Goal: Task Accomplishment & Management: Use online tool/utility

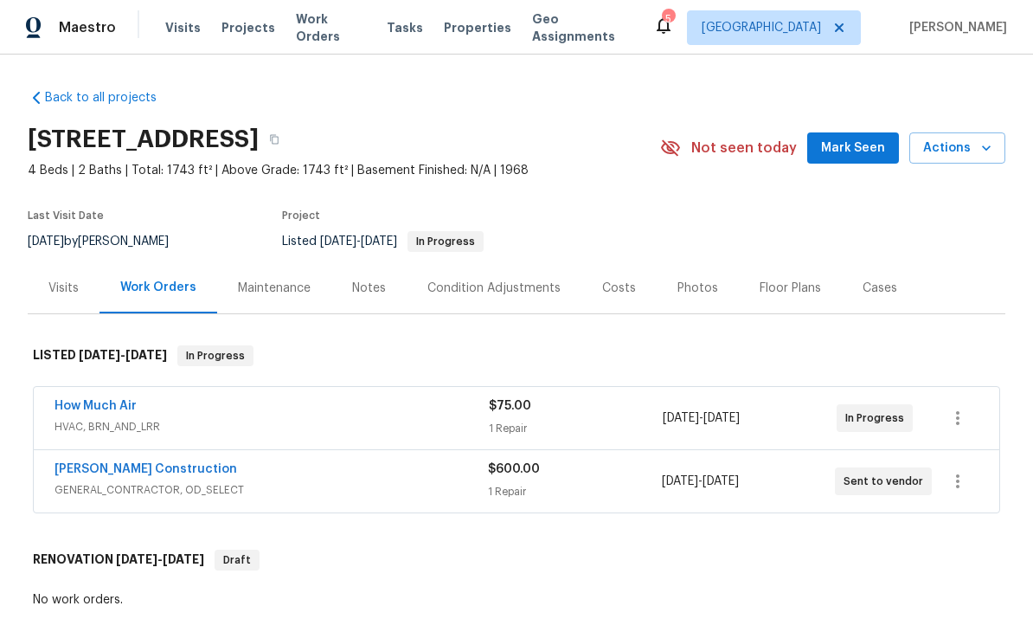
scroll to position [-8, 0]
click at [67, 32] on span "Maestro" at bounding box center [87, 27] width 57 height 17
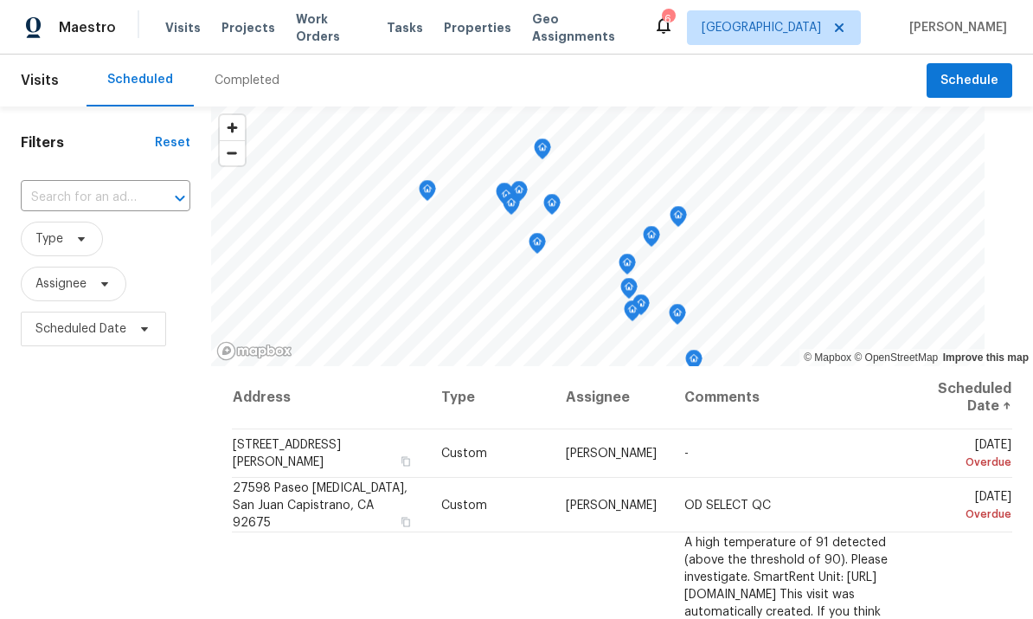
click at [64, 198] on input "text" at bounding box center [81, 197] width 121 height 27
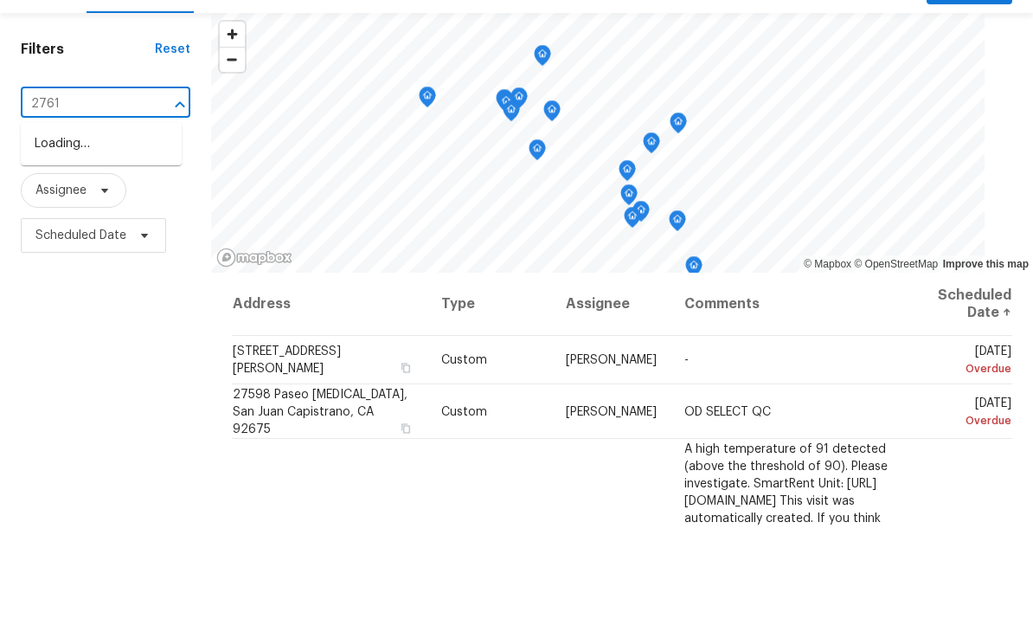
type input "27616"
click at [55, 223] on li "[STREET_ADDRESS]" at bounding box center [101, 237] width 161 height 29
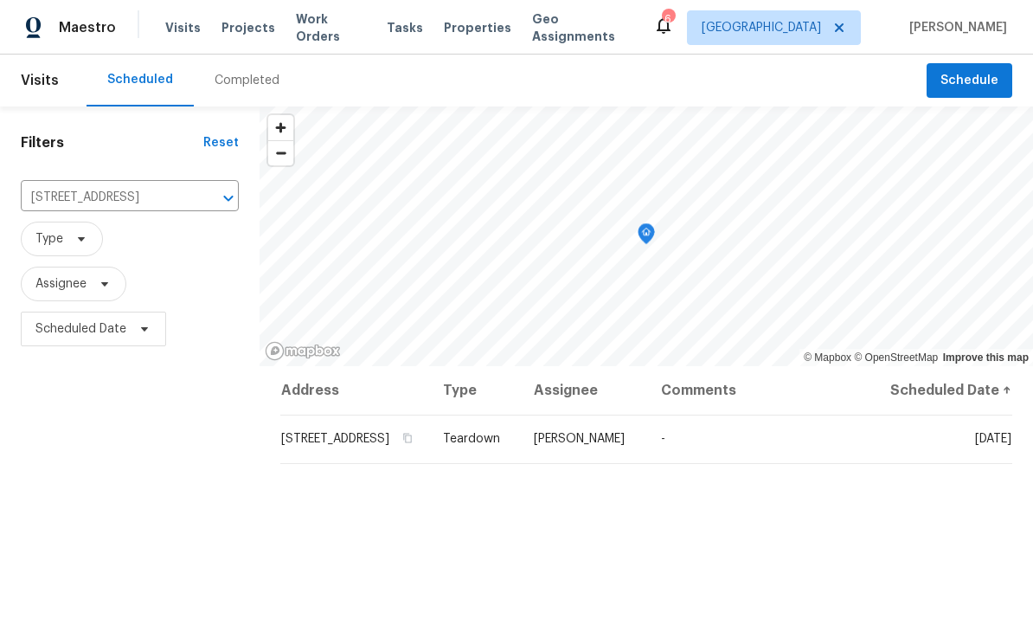
scroll to position [15, 0]
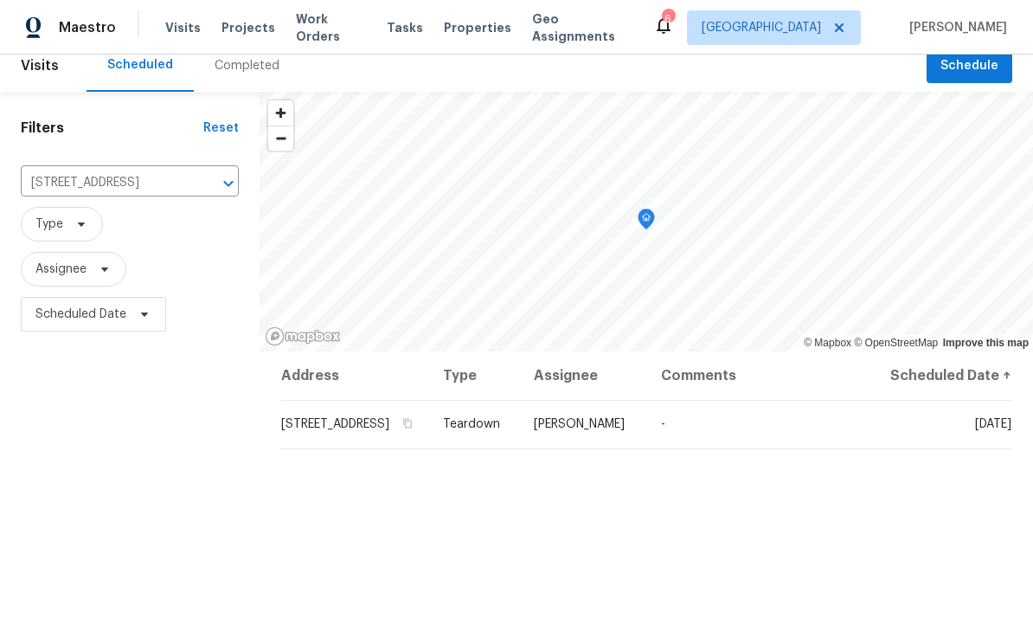
click at [0, 0] on icon at bounding box center [0, 0] width 0 height 0
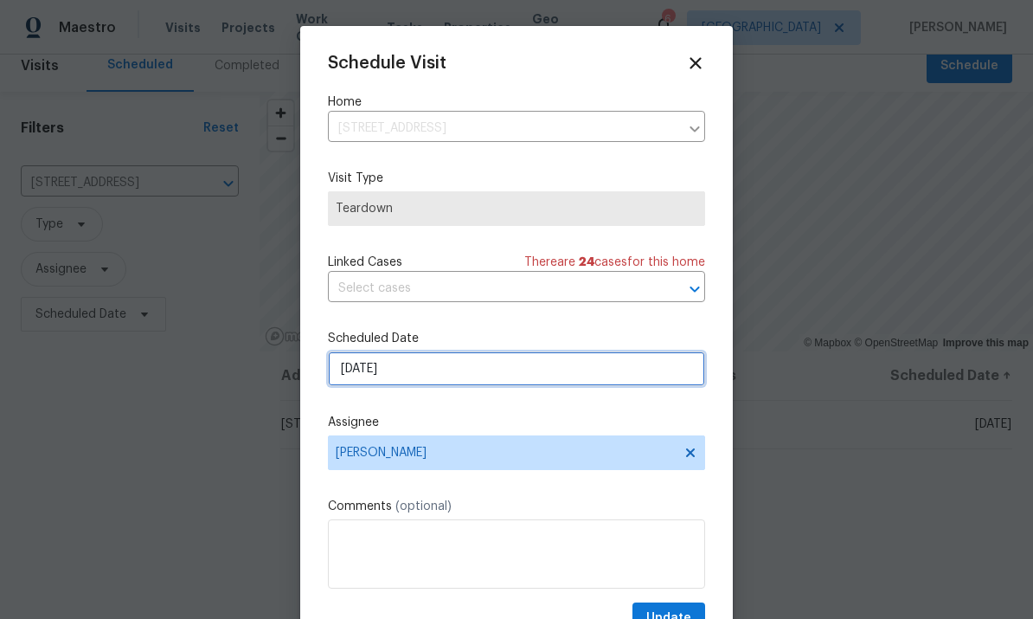
click at [570, 382] on input "[DATE]" at bounding box center [516, 368] width 377 height 35
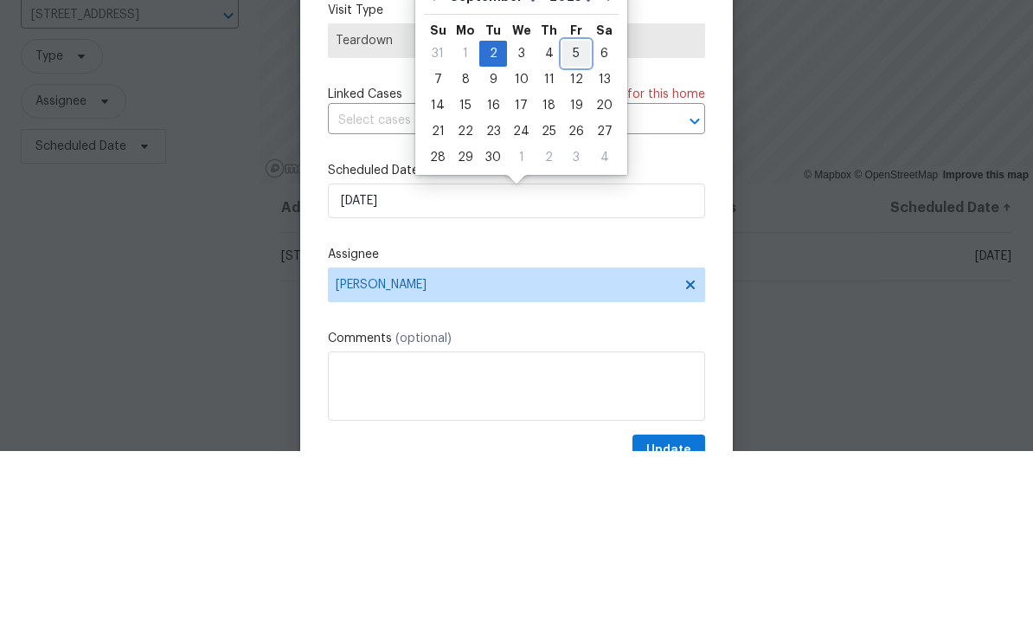
click at [562, 209] on div "5" at bounding box center [576, 221] width 28 height 24
type input "[DATE]"
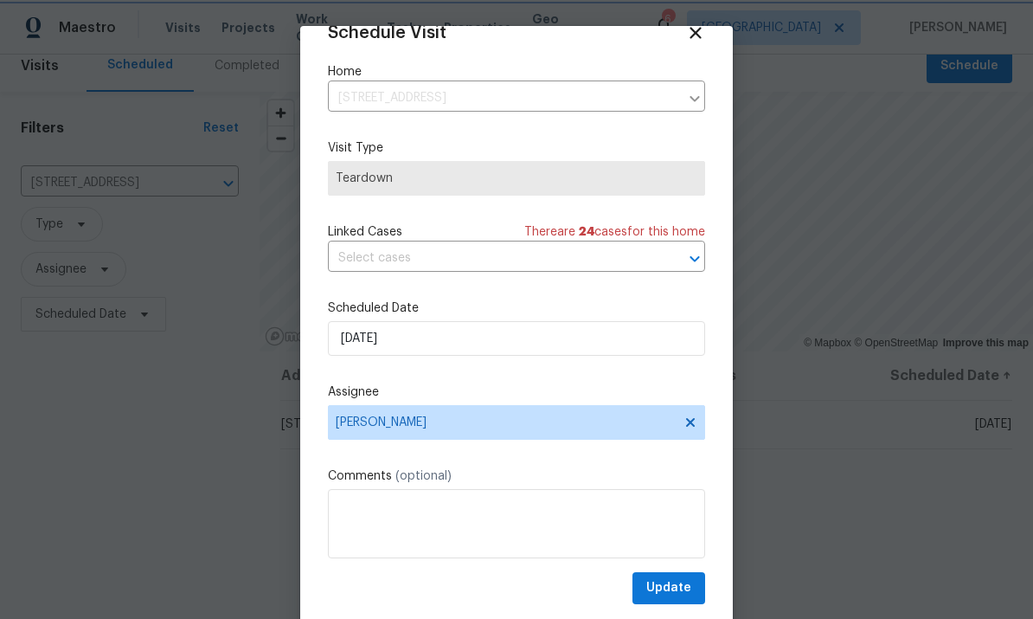
scroll to position [34, 0]
click at [682, 588] on span "Update" at bounding box center [668, 588] width 45 height 22
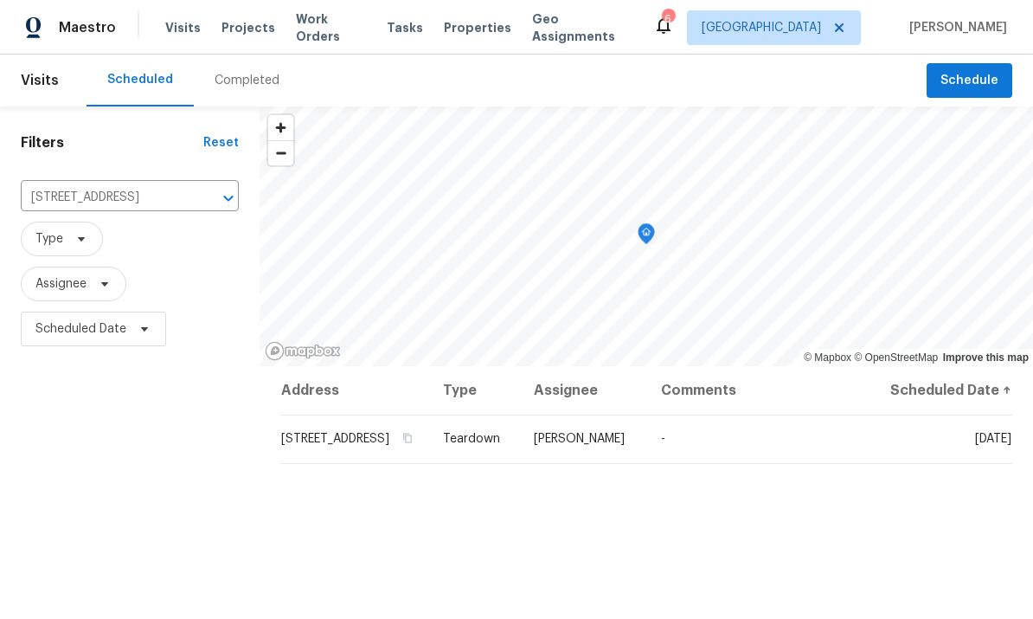
scroll to position [0, 0]
click at [89, 24] on span "Maestro" at bounding box center [87, 27] width 57 height 17
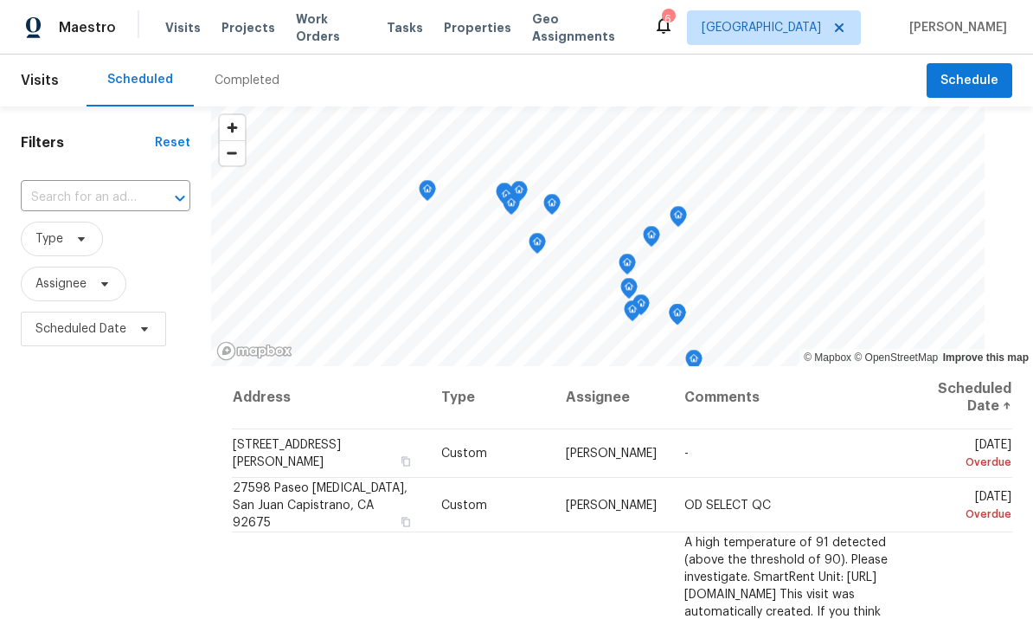
click at [466, 23] on span "Properties" at bounding box center [477, 27] width 67 height 17
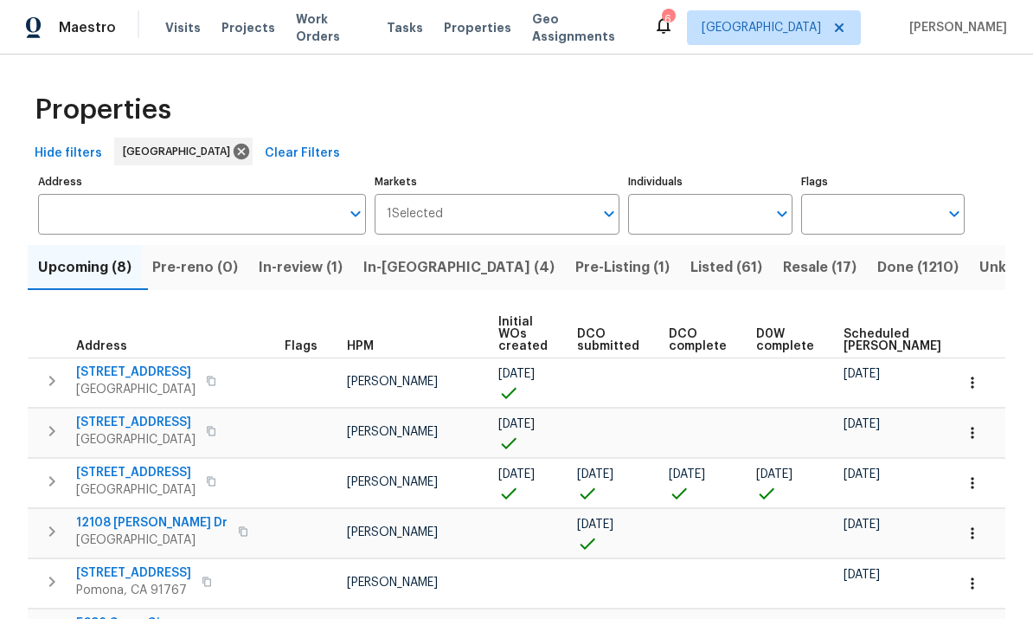
click at [78, 16] on div "Maestro" at bounding box center [58, 27] width 116 height 35
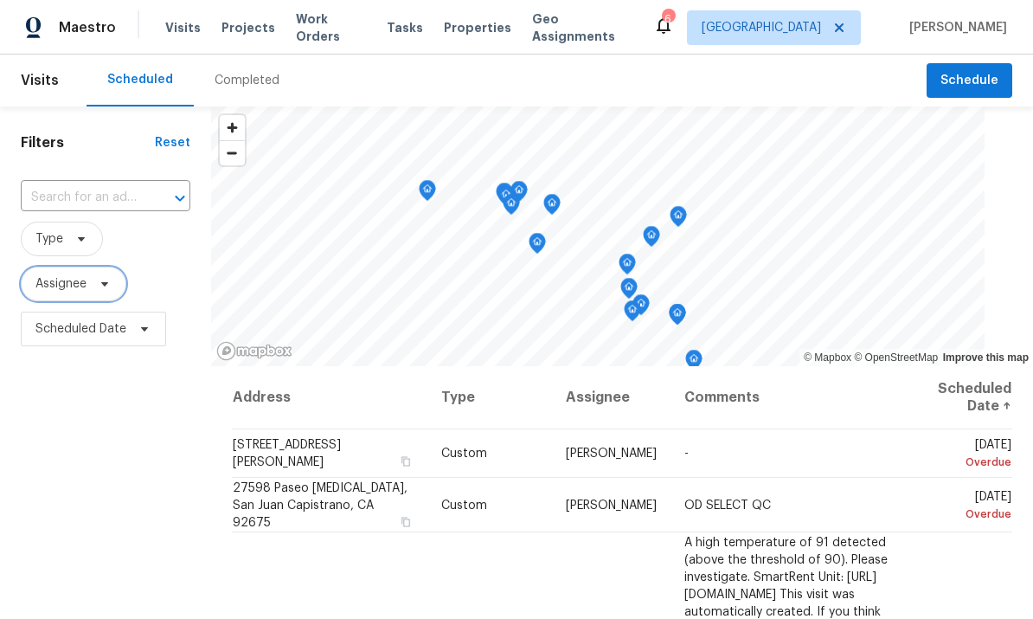
click at [109, 300] on span "Assignee" at bounding box center [74, 283] width 106 height 35
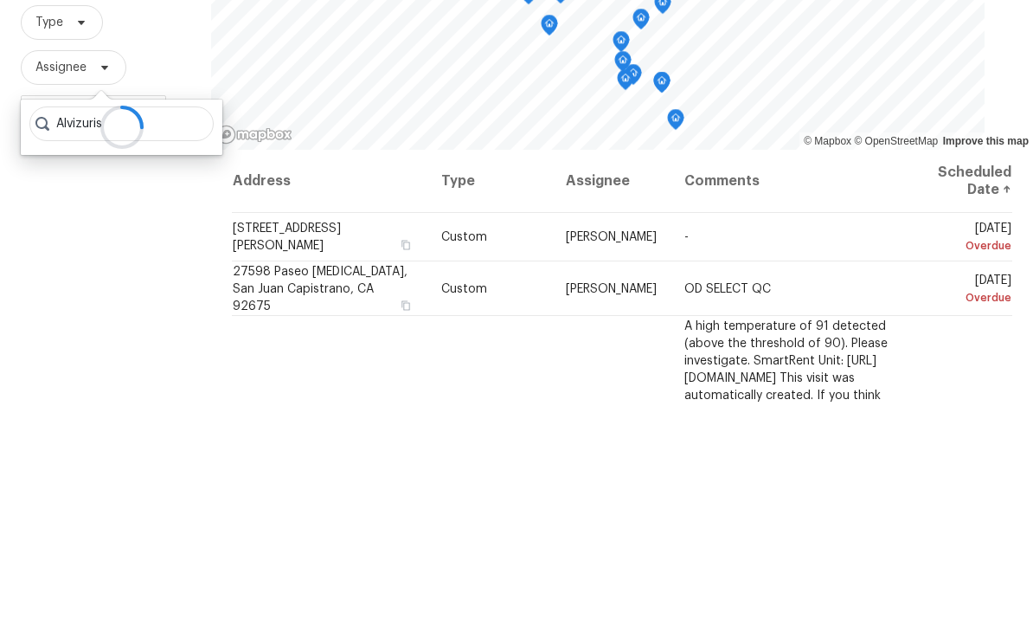
type input "Alvizuris"
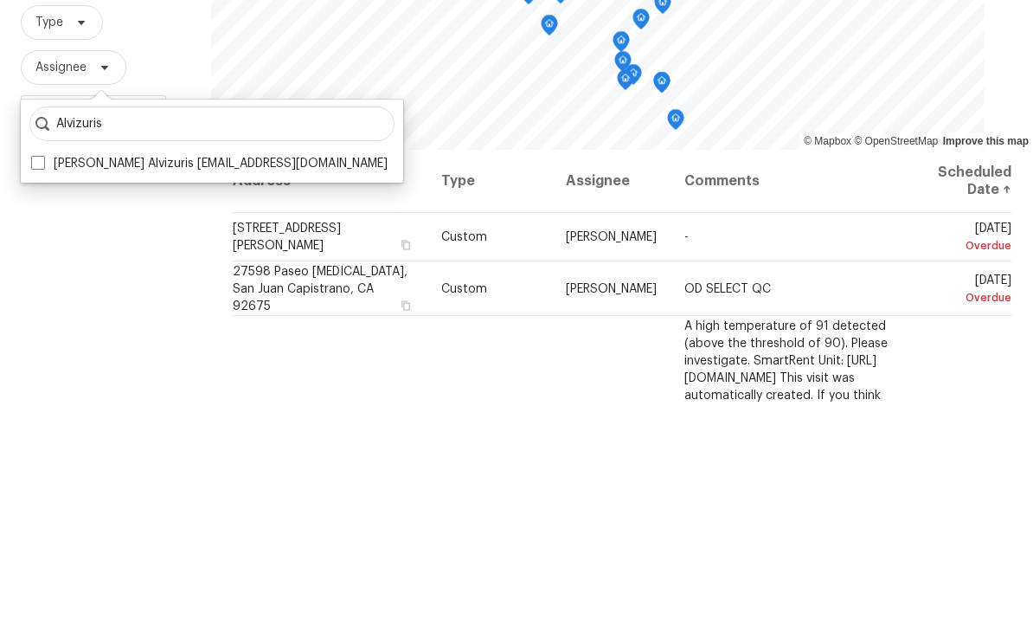
click at [34, 372] on span at bounding box center [38, 379] width 14 height 14
click at [34, 371] on input "Luis Pedro Ocampo Alvizuris luis.pedroocampoalvizuris@opendoor.com" at bounding box center [36, 376] width 11 height 11
checkbox input "true"
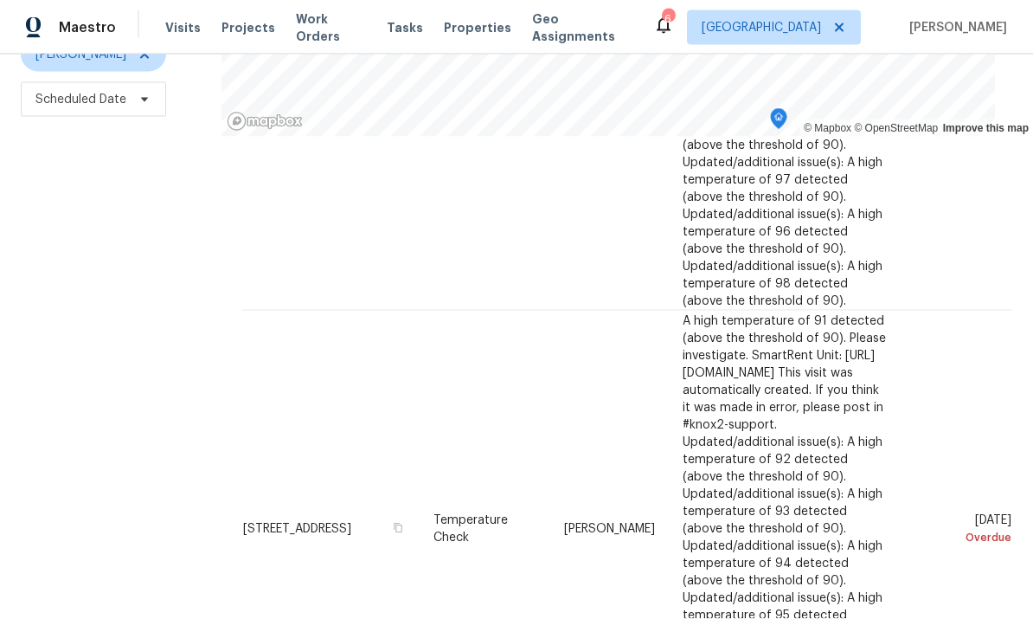
scroll to position [65, 0]
click at [87, 286] on div "Filters Reset ​ Type Luis Pedro Ocampo Alvizuris Scheduled Date" at bounding box center [110, 254] width 221 height 754
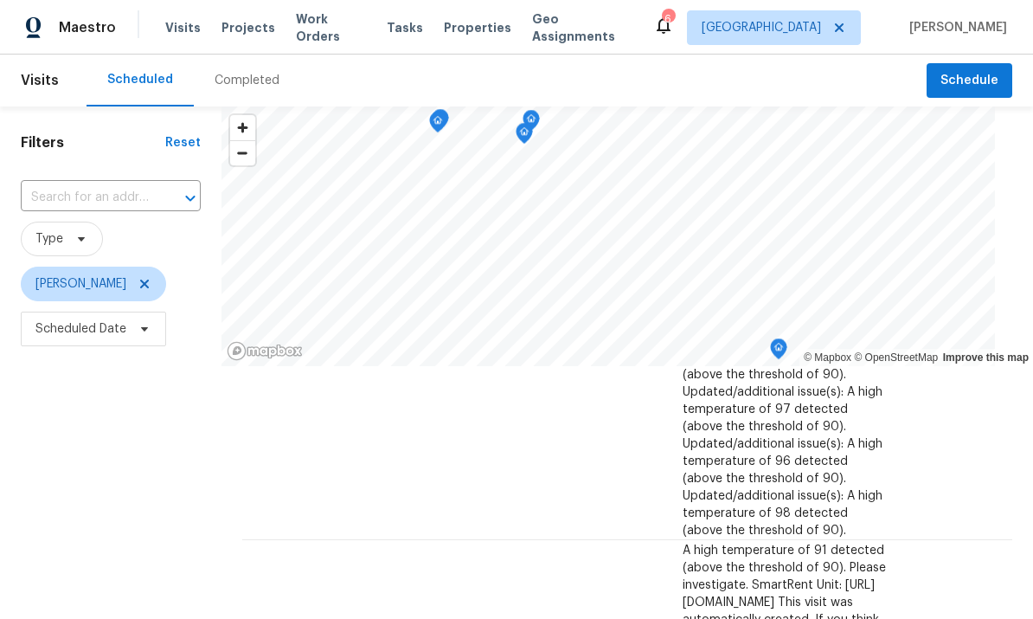
scroll to position [0, 0]
click at [453, 31] on span "Properties" at bounding box center [477, 27] width 67 height 17
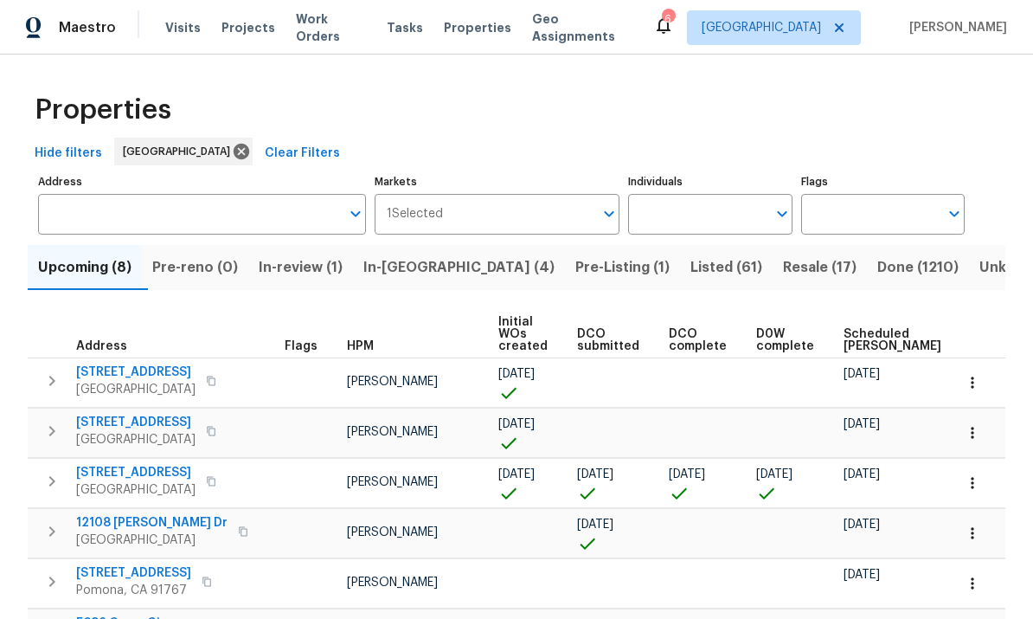
click at [718, 218] on input "Individuals" at bounding box center [697, 214] width 138 height 41
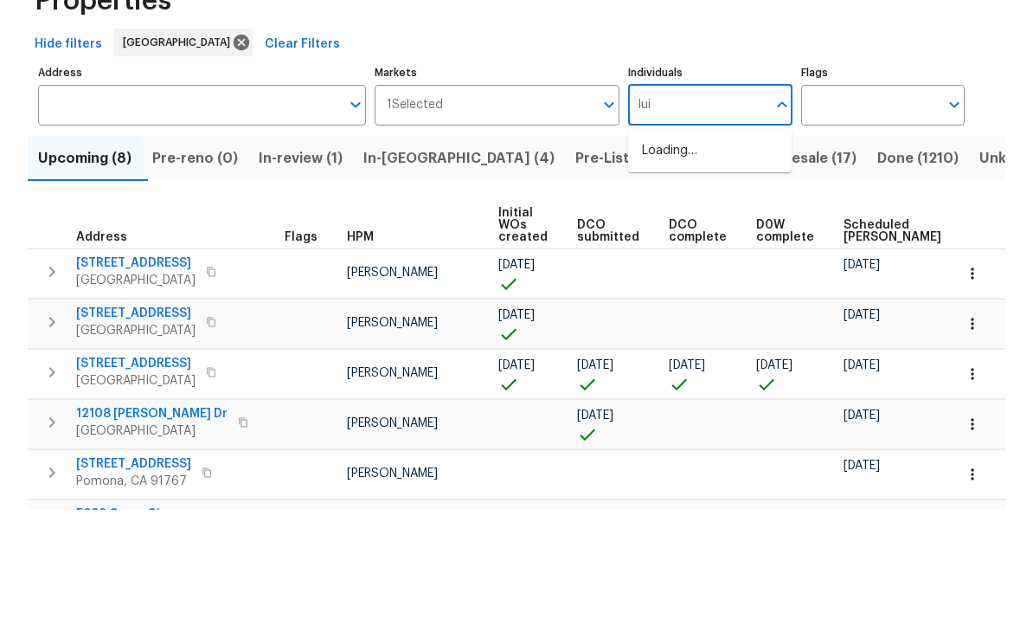
type input "luis"
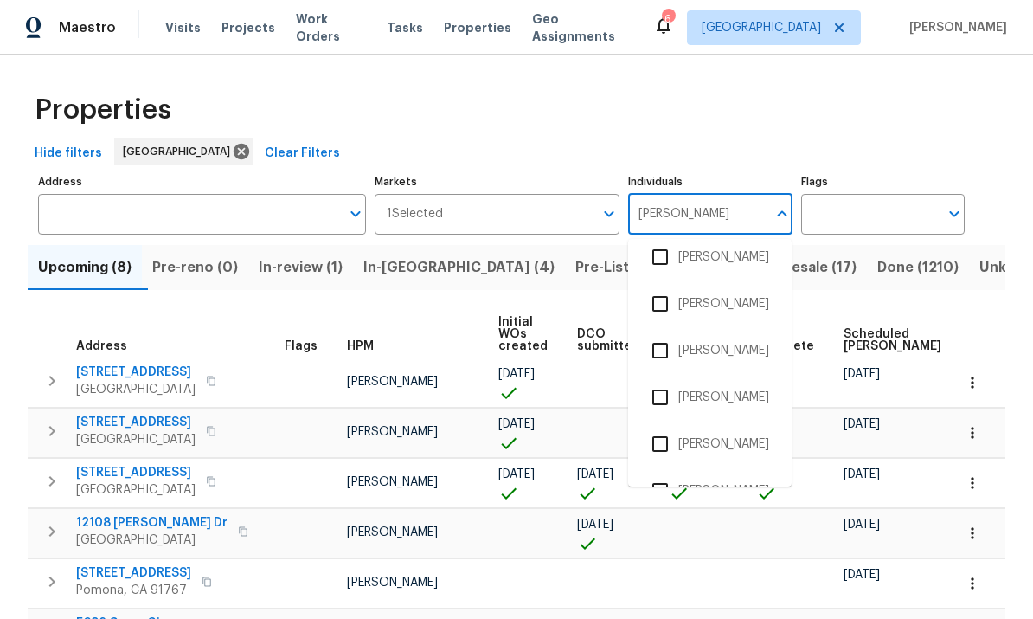
scroll to position [104, 0]
click at [666, 427] on input "checkbox" at bounding box center [660, 445] width 36 height 36
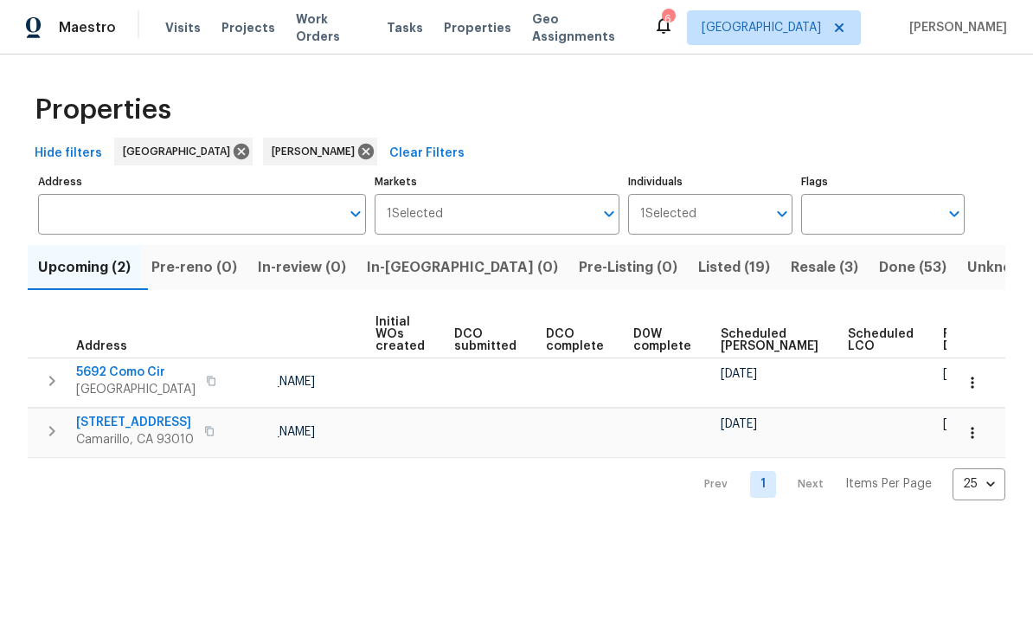
scroll to position [0, 122]
click at [972, 385] on icon "button" at bounding box center [972, 382] width 17 height 17
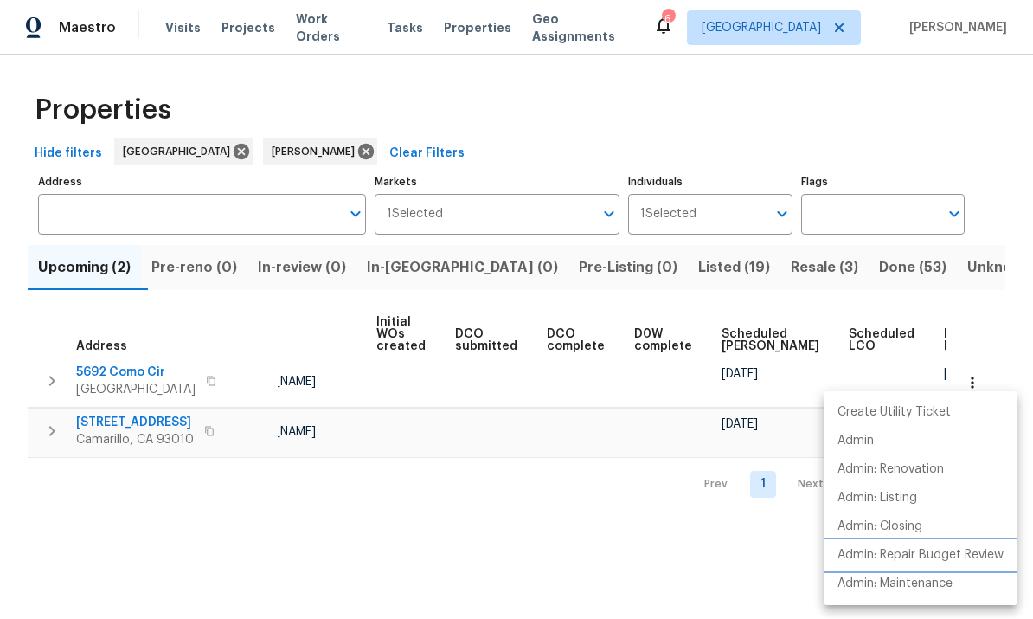
click at [966, 554] on p "Admin: Repair Budget Review" at bounding box center [921, 555] width 166 height 18
